Goal: Task Accomplishment & Management: Manage account settings

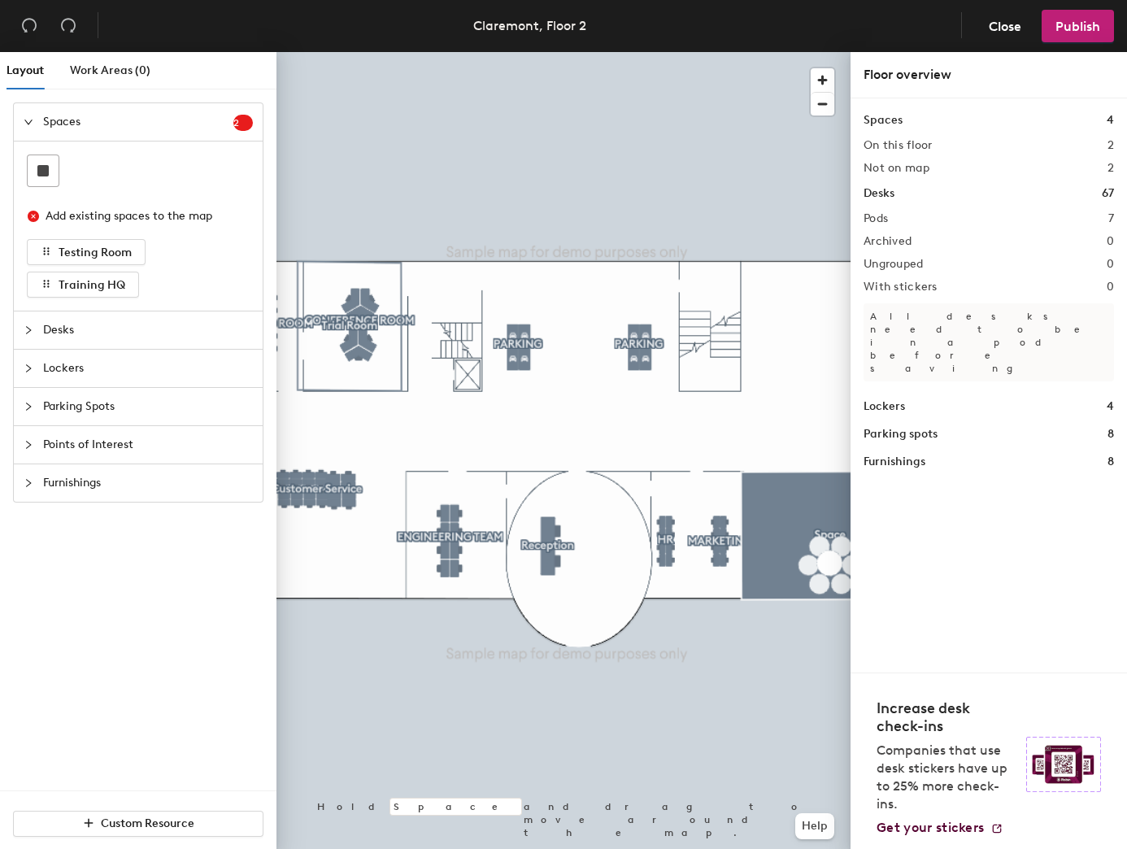
click at [1014, 7] on header "Claremont, Floor 2 Close Publish" at bounding box center [563, 26] width 1127 height 52
click at [1001, 28] on span "Close" at bounding box center [1005, 26] width 33 height 15
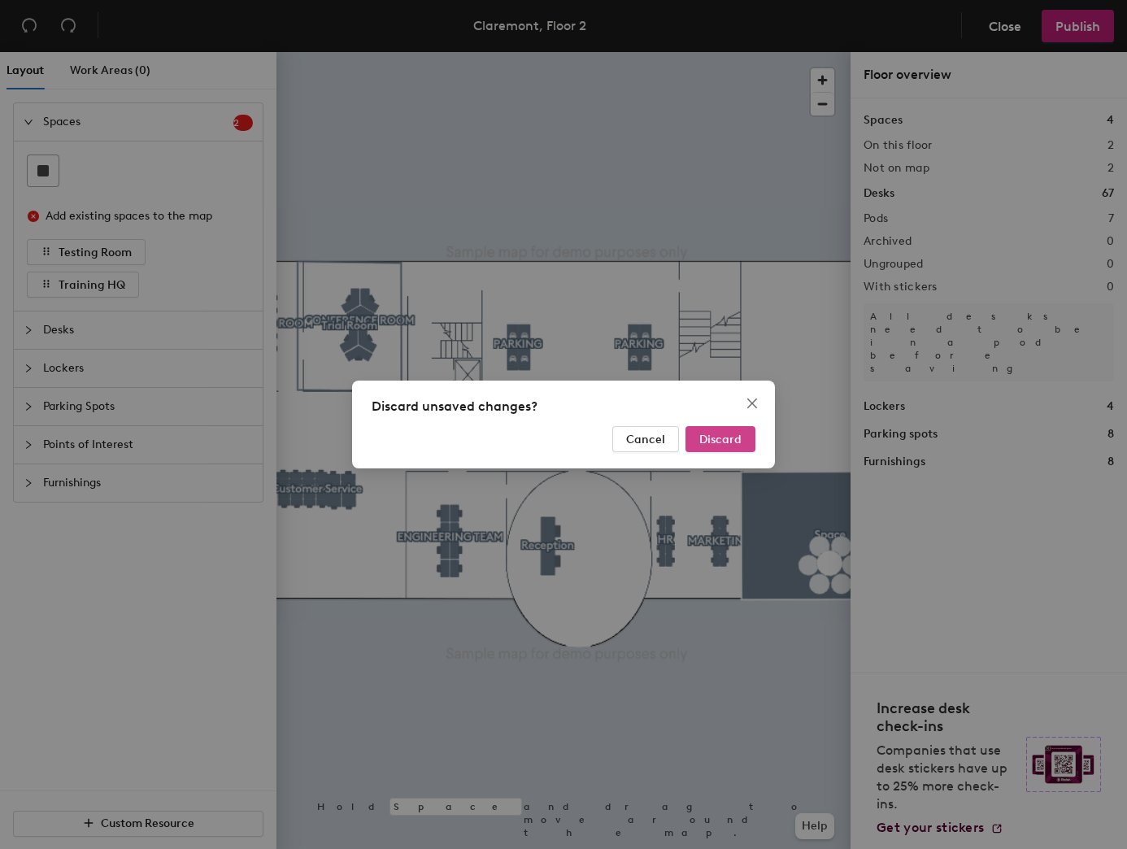
click at [723, 436] on span "Discard" at bounding box center [721, 440] width 42 height 14
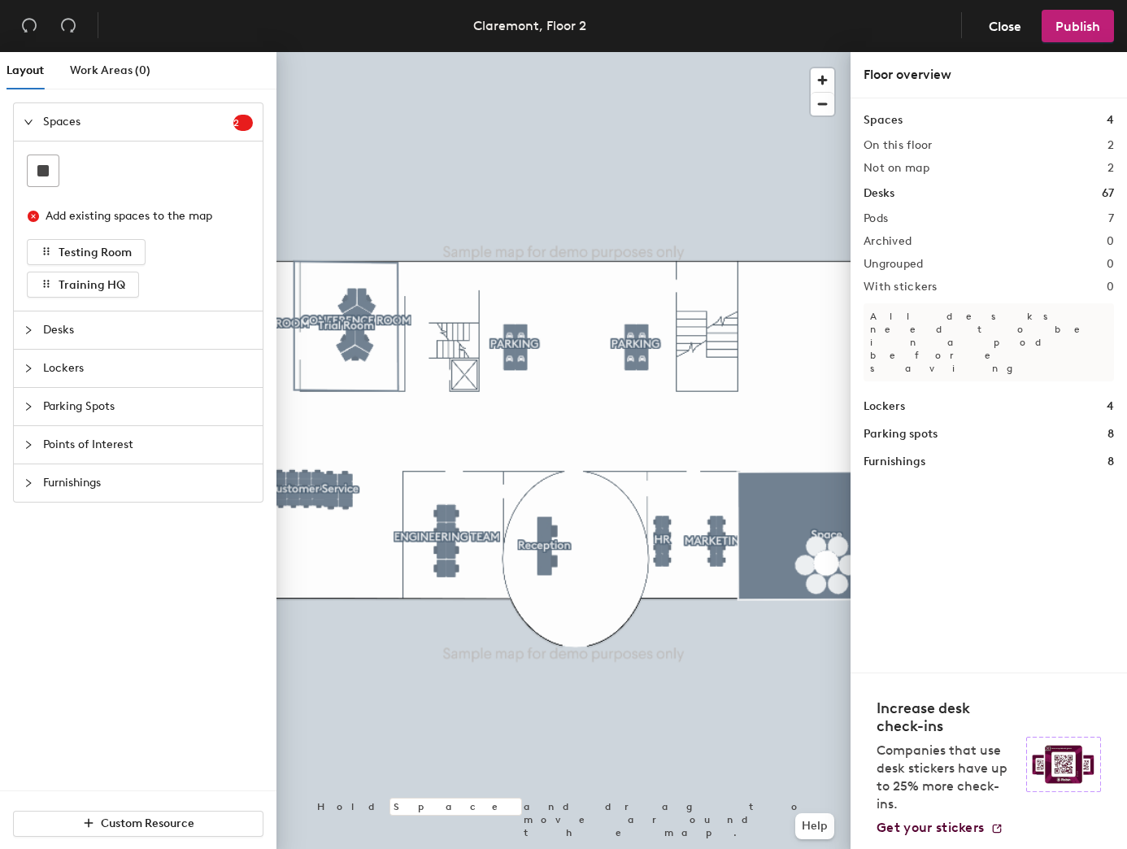
click at [184, 332] on span "Desks" at bounding box center [148, 330] width 210 height 37
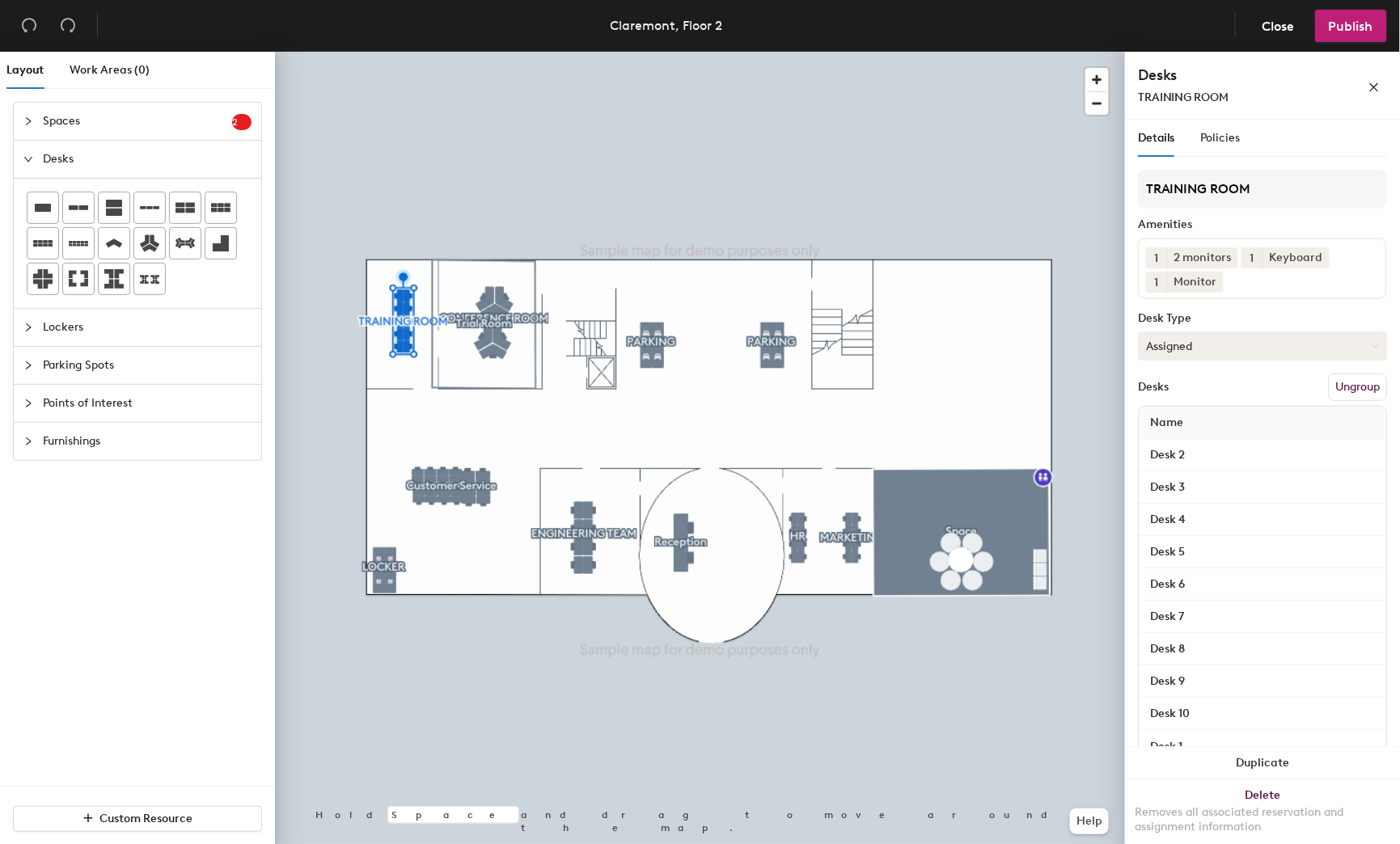
click at [1121, 361] on button "Assigned" at bounding box center [1263, 346] width 250 height 29
click at [1121, 457] on div "Hoteled" at bounding box center [1219, 444] width 162 height 24
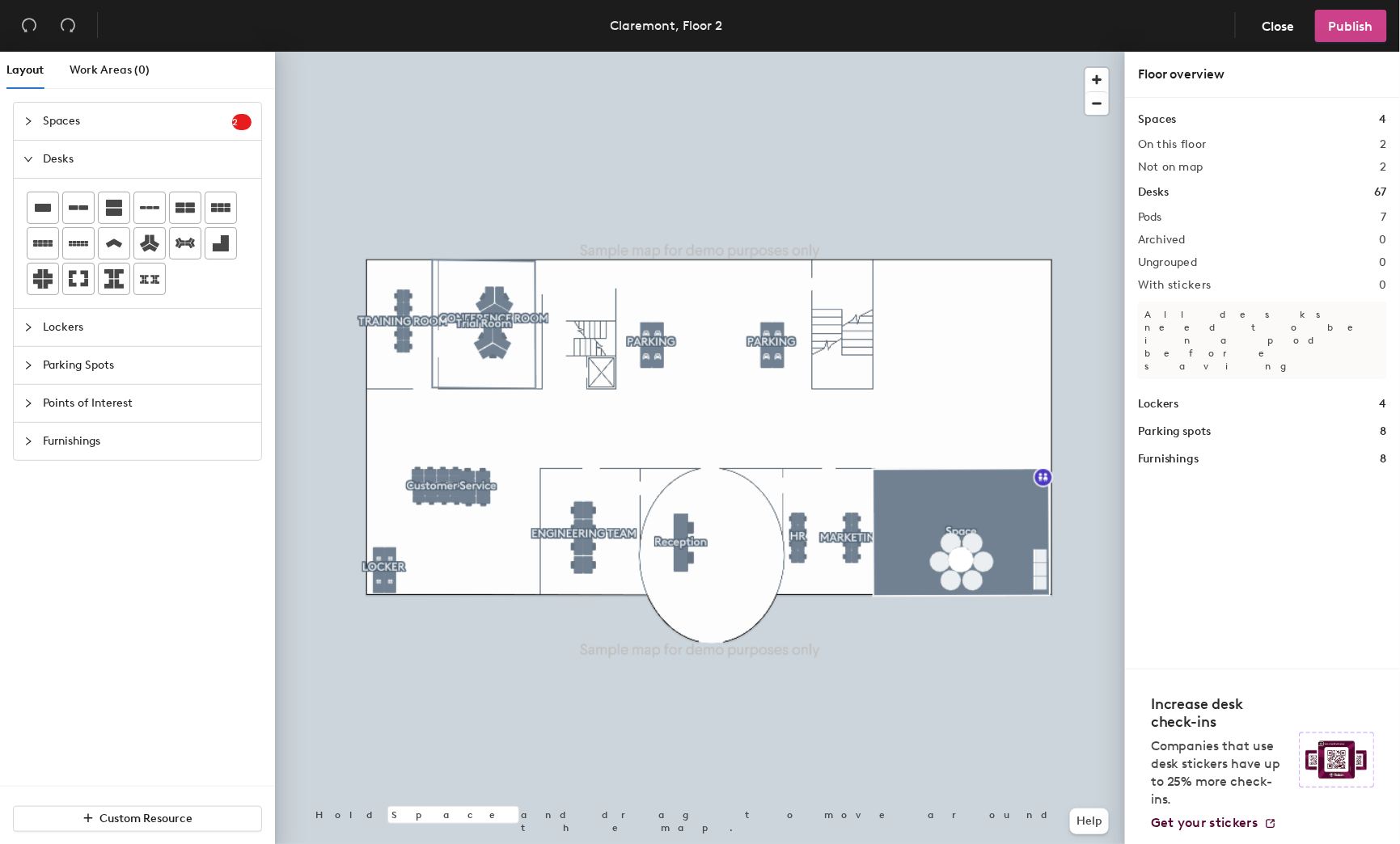
click at [1121, 29] on span "Publish" at bounding box center [1351, 26] width 45 height 15
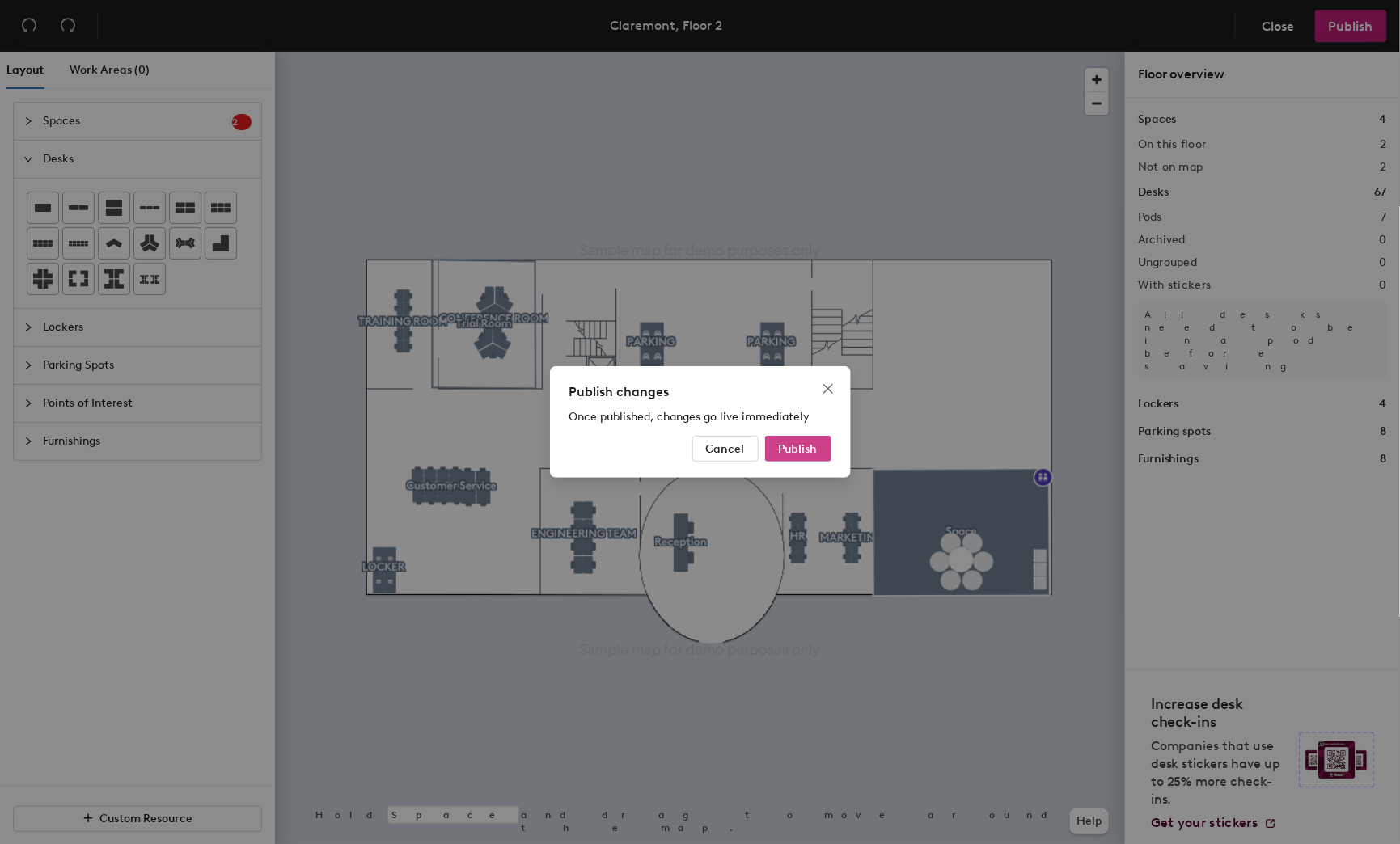
click at [791, 449] on span "Publish" at bounding box center [797, 449] width 39 height 14
